Goal: Task Accomplishment & Management: Use online tool/utility

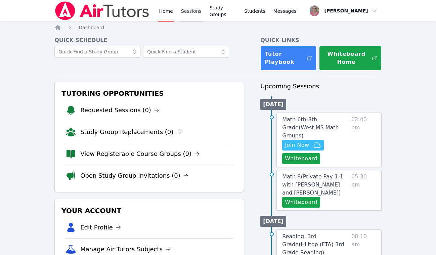
click at [188, 12] on link "Sessions" at bounding box center [191, 10] width 23 height 21
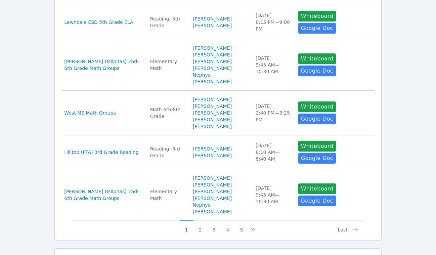
scroll to position [394, 0]
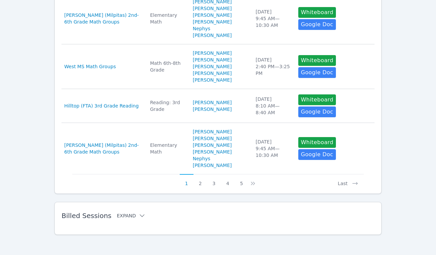
click at [128, 214] on button "Expand" at bounding box center [131, 215] width 29 height 7
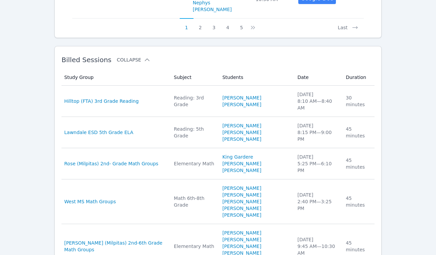
scroll to position [549, 0]
click at [94, 198] on span "West MS Math Groups" at bounding box center [90, 201] width 52 height 7
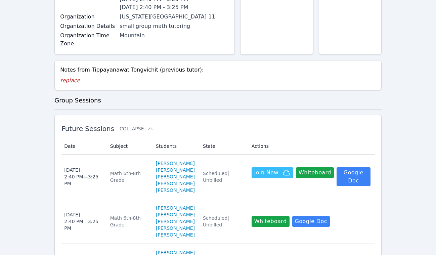
scroll to position [364, 0]
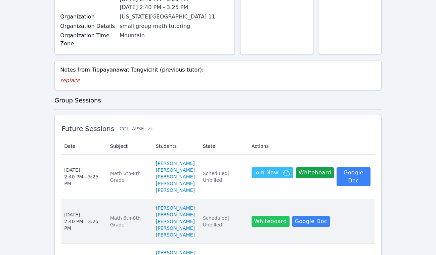
click at [269, 216] on button "Whiteboard" at bounding box center [271, 221] width 38 height 11
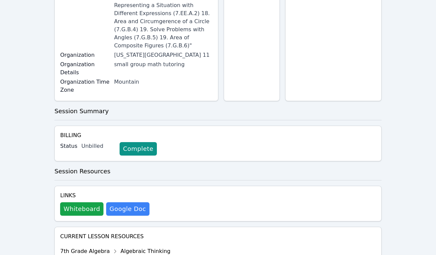
scroll to position [313, 0]
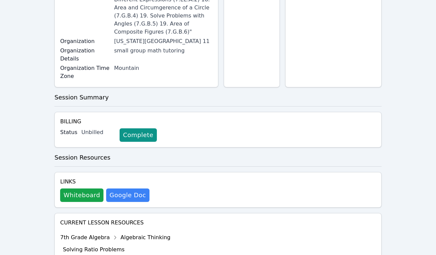
click at [87, 188] on button "Whiteboard" at bounding box center [81, 194] width 43 height 13
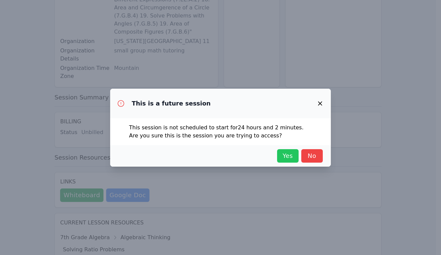
click at [286, 160] on span "Yes" at bounding box center [287, 155] width 15 height 9
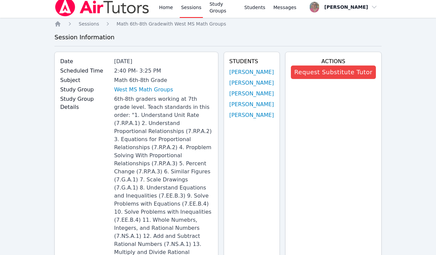
scroll to position [0, 0]
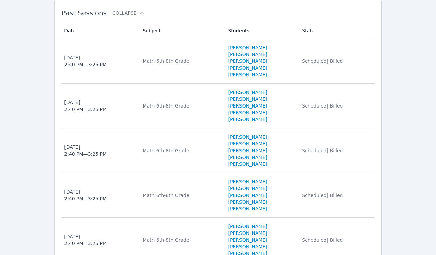
scroll to position [993, 0]
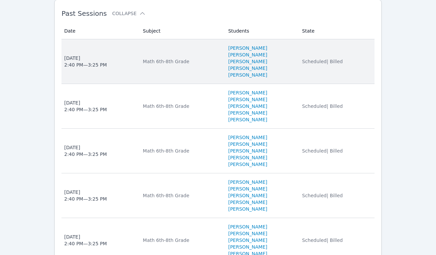
click at [85, 68] on div "[DATE] 2:40 PM — 3:25 PM" at bounding box center [85, 61] width 43 height 13
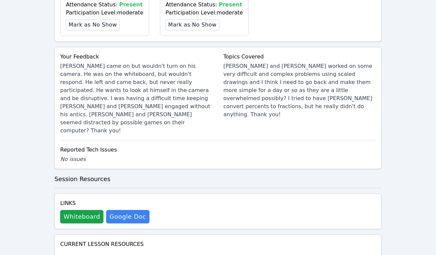
scroll to position [482, 0]
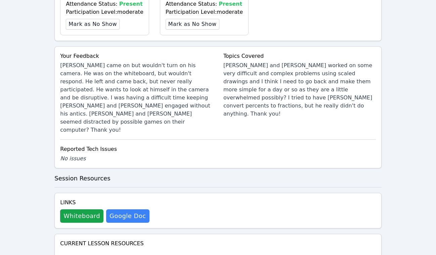
click at [81, 209] on button "Whiteboard" at bounding box center [81, 215] width 43 height 13
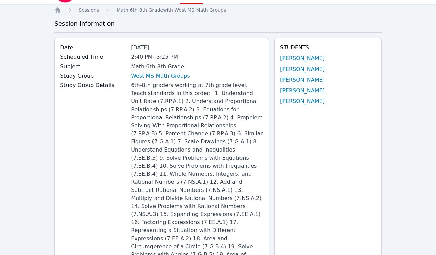
scroll to position [0, 0]
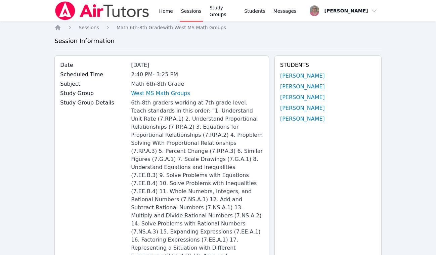
click at [161, 12] on link "Home" at bounding box center [166, 10] width 16 height 21
